Goal: Transaction & Acquisition: Download file/media

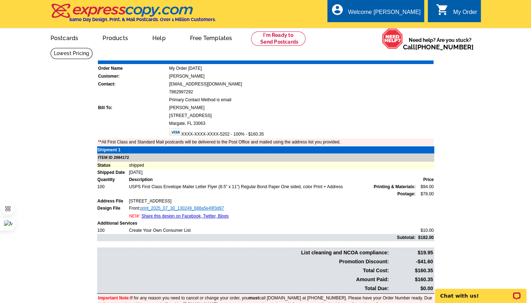
click at [164, 209] on link "print_2025_07_30_130249_688a5e49f3d97" at bounding box center [182, 208] width 84 height 5
click at [480, 181] on main "Order Number: 1472305 Download Invoice | Print Invoice Order Name My Order [DAT…" at bounding box center [265, 187] width 531 height 278
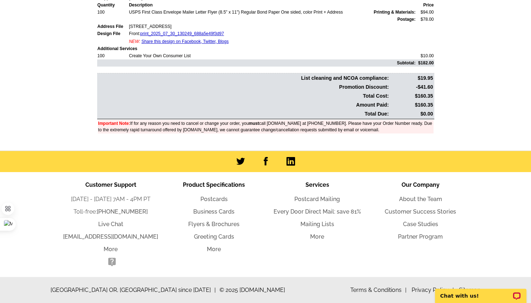
scroll to position [67, 0]
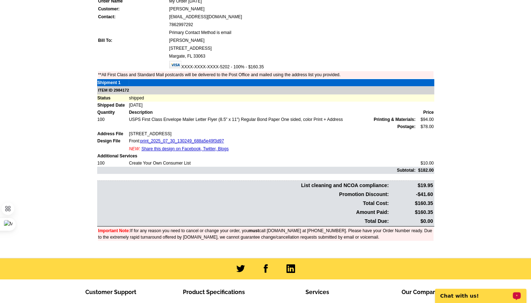
click at [506, 294] on p "Chat with us!" at bounding box center [475, 296] width 71 height 6
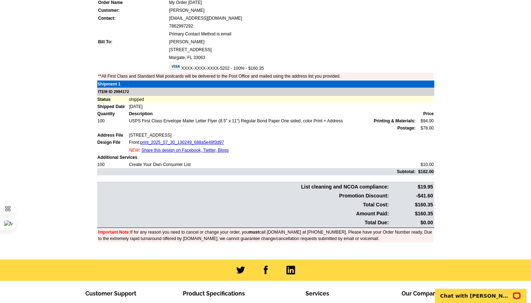
scroll to position [107, 0]
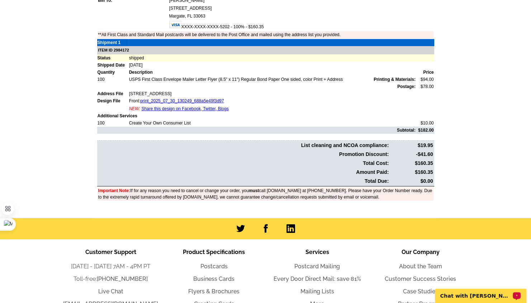
click at [500, 293] on div "Chat with [PERSON_NAME]" at bounding box center [480, 296] width 91 height 14
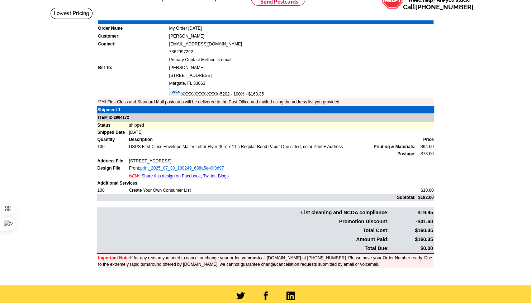
scroll to position [0, 0]
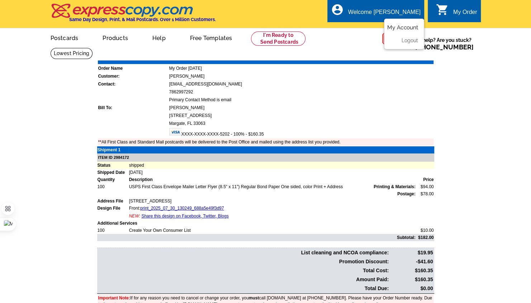
click at [396, 27] on link "My Account" at bounding box center [402, 27] width 31 height 6
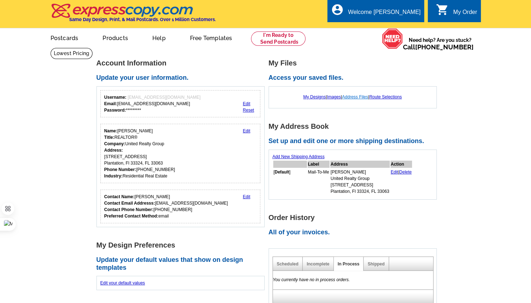
click at [357, 97] on link "Address Files" at bounding box center [355, 97] width 26 height 5
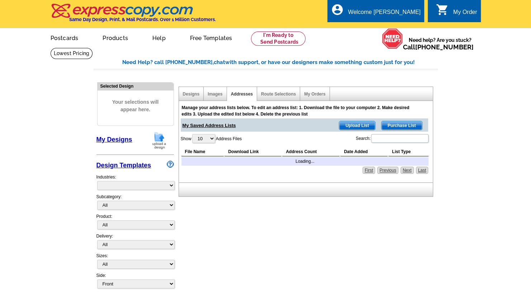
select select "785"
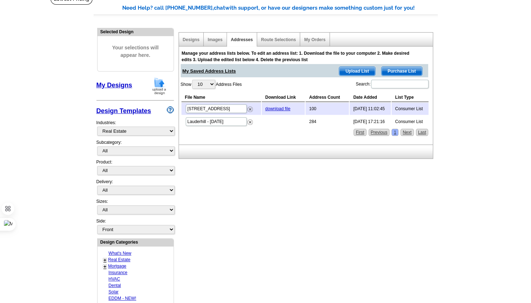
scroll to position [36, 0]
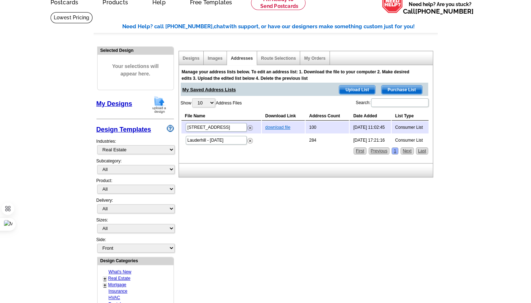
click at [278, 125] on link "download file" at bounding box center [277, 127] width 25 height 5
click at [271, 127] on link "download file" at bounding box center [277, 127] width 25 height 5
click at [477, 104] on main "Need Help? call 800-260-5887, chat with support, or have our designers make som…" at bounding box center [265, 278] width 531 height 533
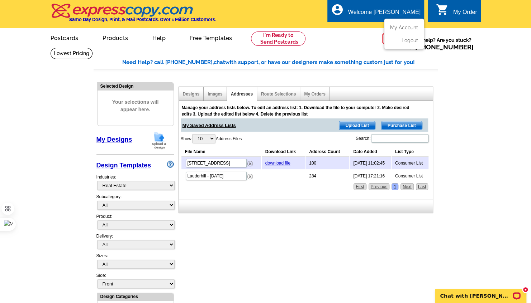
click at [398, 9] on div "Welcome [PERSON_NAME]" at bounding box center [384, 14] width 72 height 10
click at [398, 26] on link "My Account" at bounding box center [402, 27] width 31 height 6
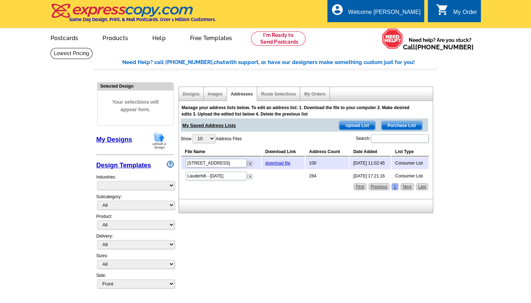
select select "785"
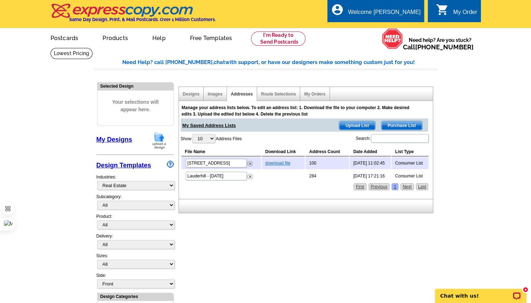
click at [268, 162] on link "download file" at bounding box center [277, 163] width 25 height 5
